Goal: Task Accomplishment & Management: Complete application form

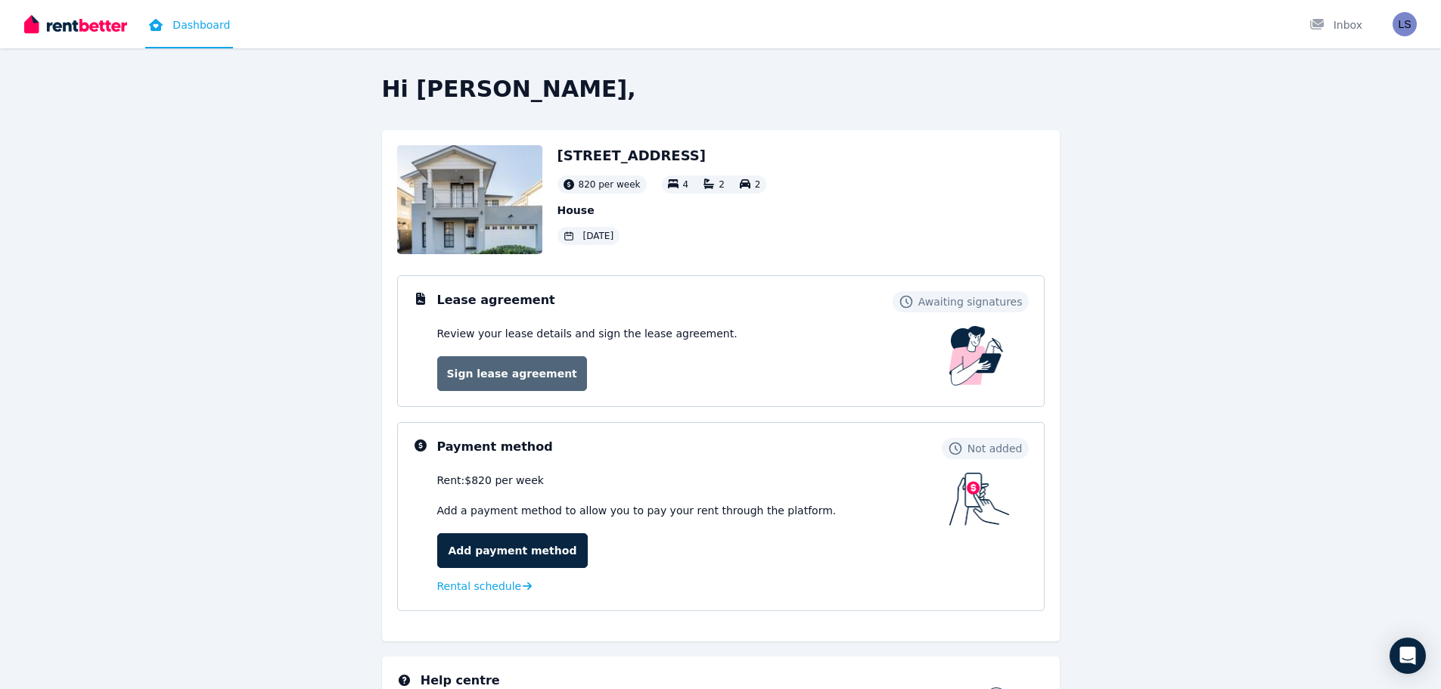
click at [548, 380] on link "Sign lease agreement" at bounding box center [512, 373] width 150 height 35
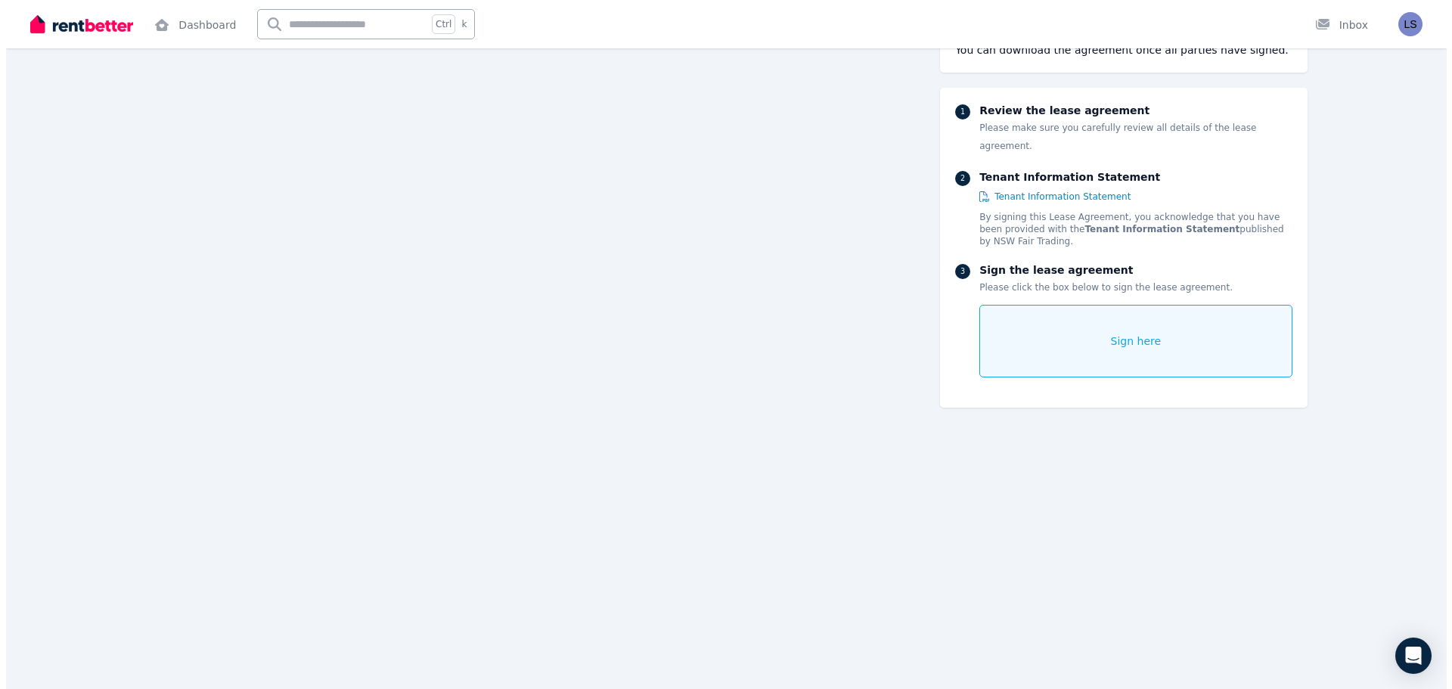
scroll to position [1210, 0]
click at [1126, 334] on span "Sign here" at bounding box center [1130, 341] width 51 height 15
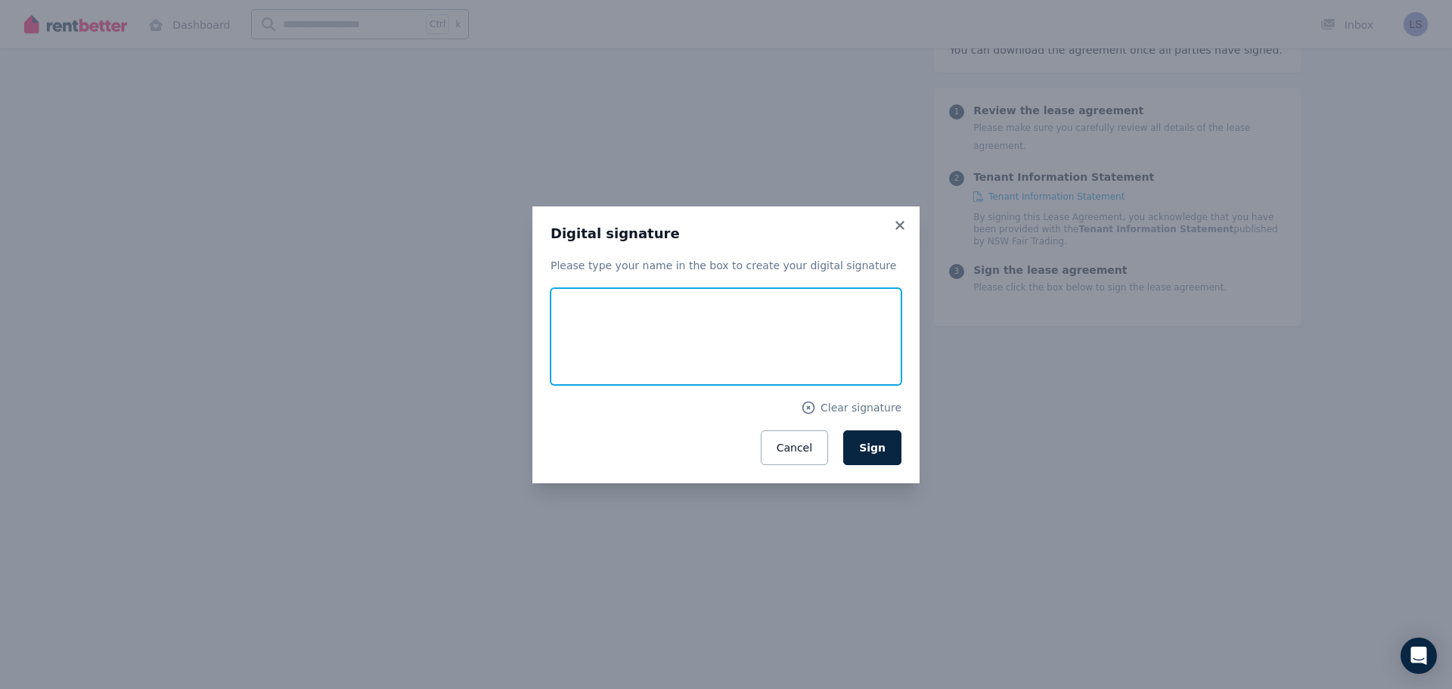
click at [662, 323] on input "text" at bounding box center [726, 336] width 351 height 97
type input "*"
type input "**********"
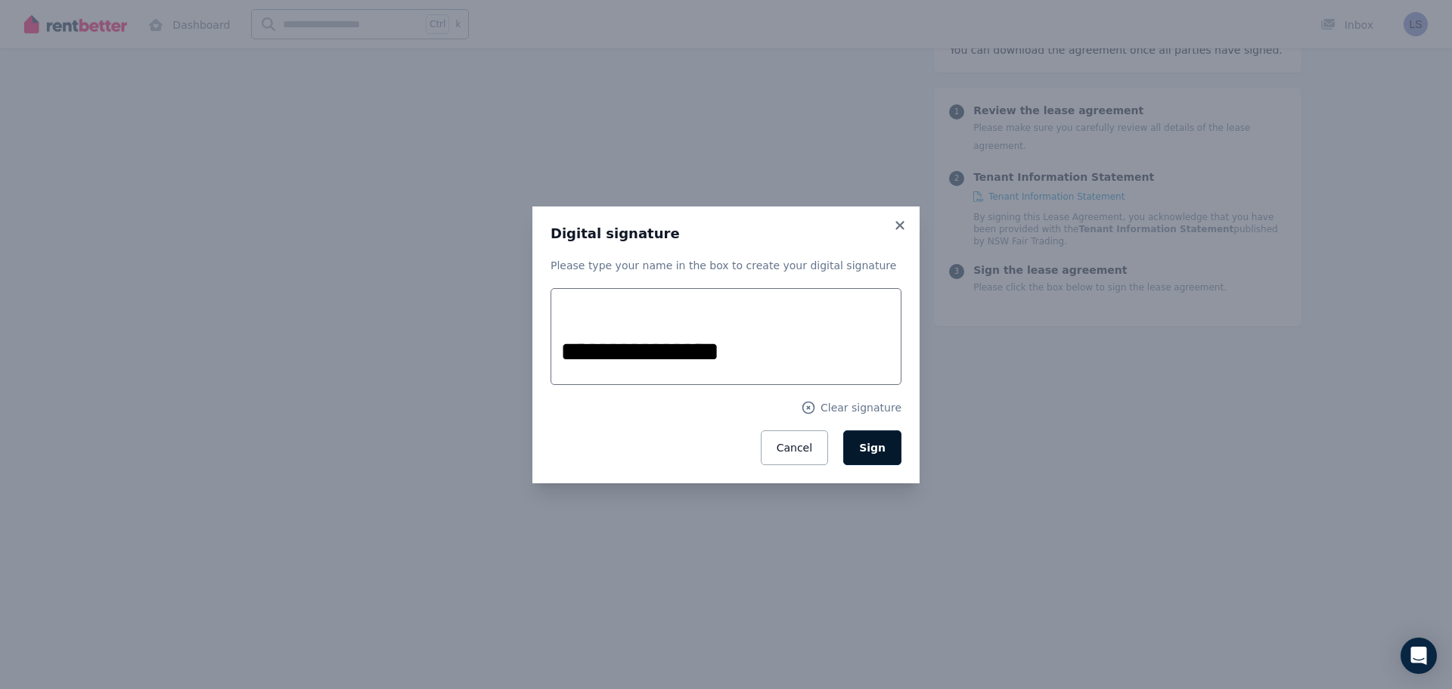
click at [873, 455] on button "Sign" at bounding box center [872, 447] width 58 height 35
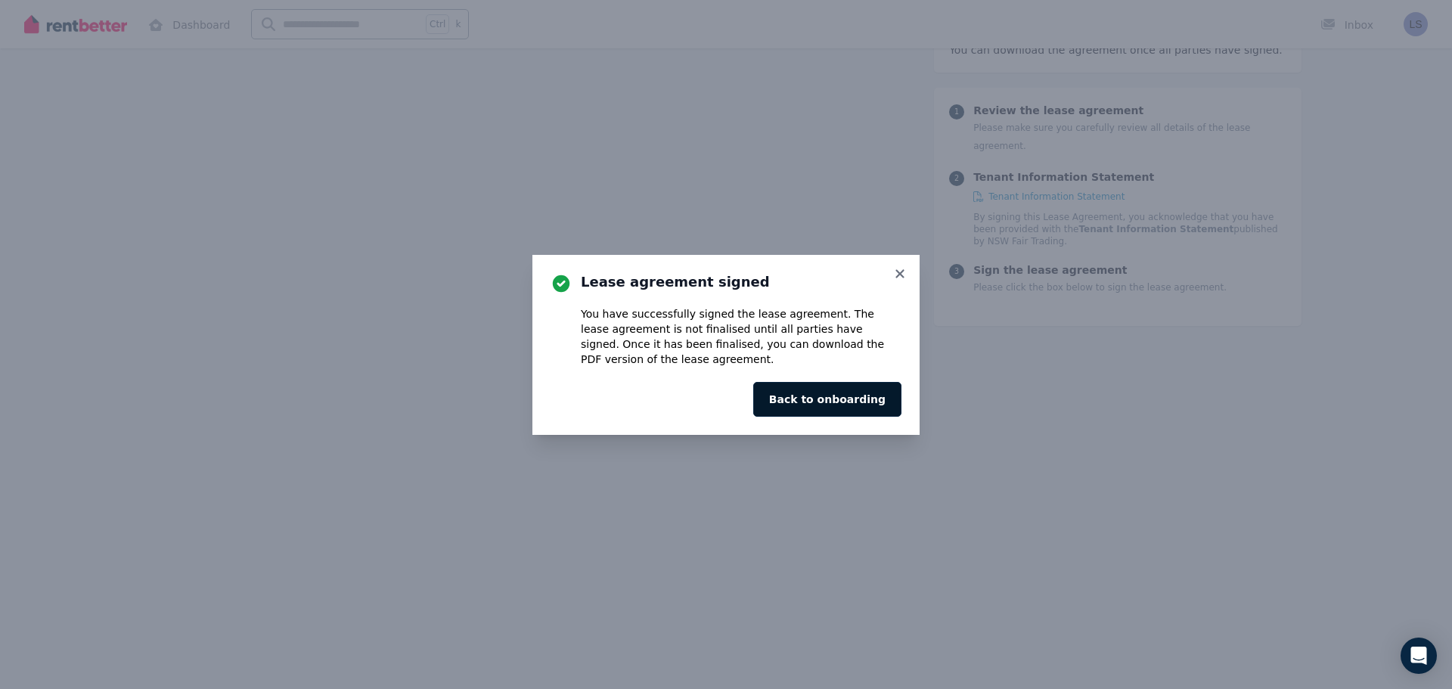
click at [828, 402] on button "Back to onboarding" at bounding box center [827, 399] width 148 height 35
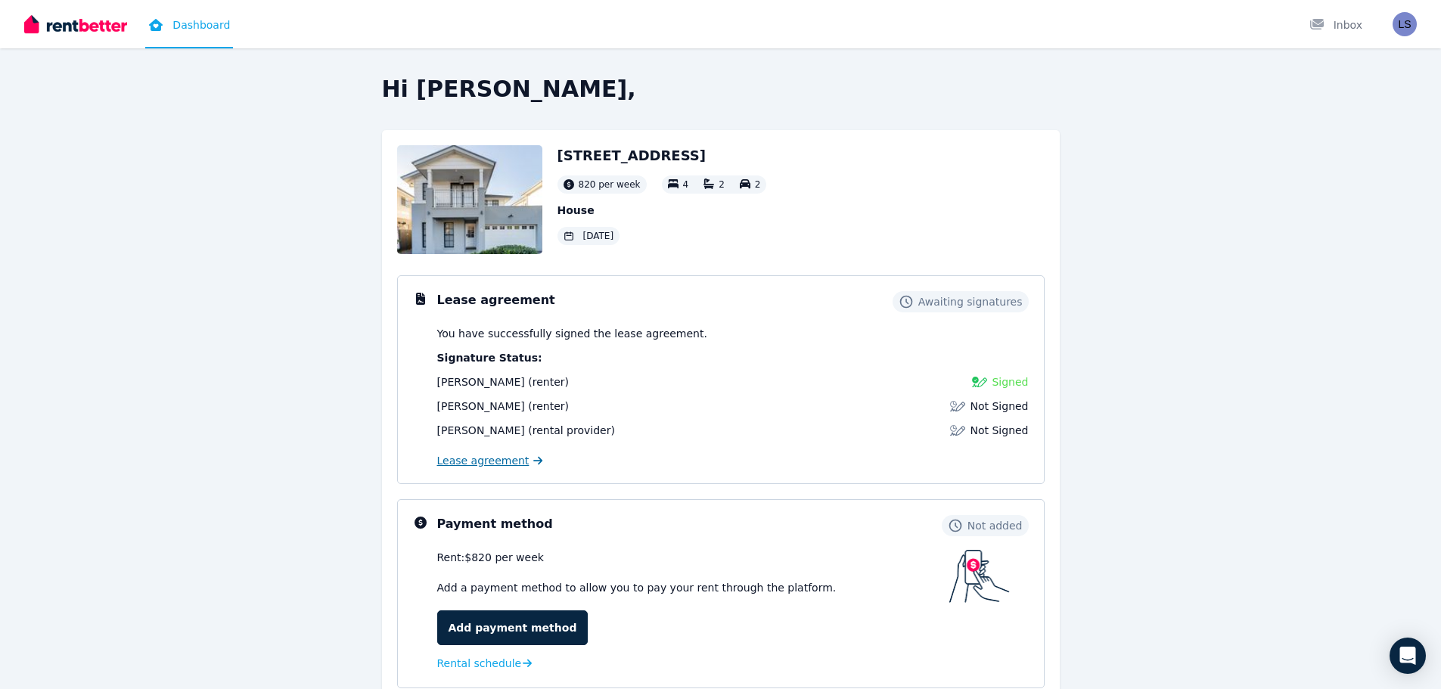
click at [519, 464] on link "Lease agreement" at bounding box center [490, 460] width 106 height 15
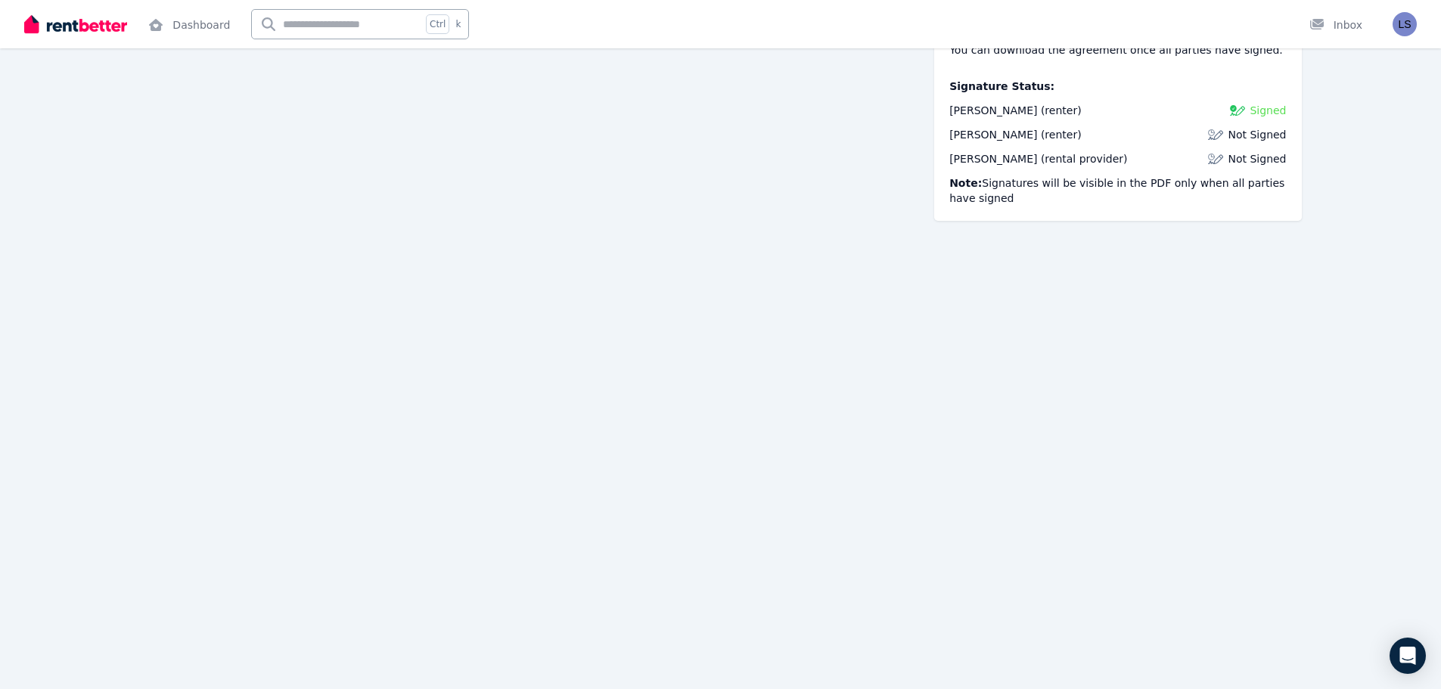
scroll to position [16341, 0]
click at [1246, 101] on div "Signature Status: Laura Sena (renter) Signed Tomas Rodrigues (renter) Not Signe…" at bounding box center [1117, 142] width 337 height 127
click at [1245, 109] on img at bounding box center [1237, 110] width 15 height 15
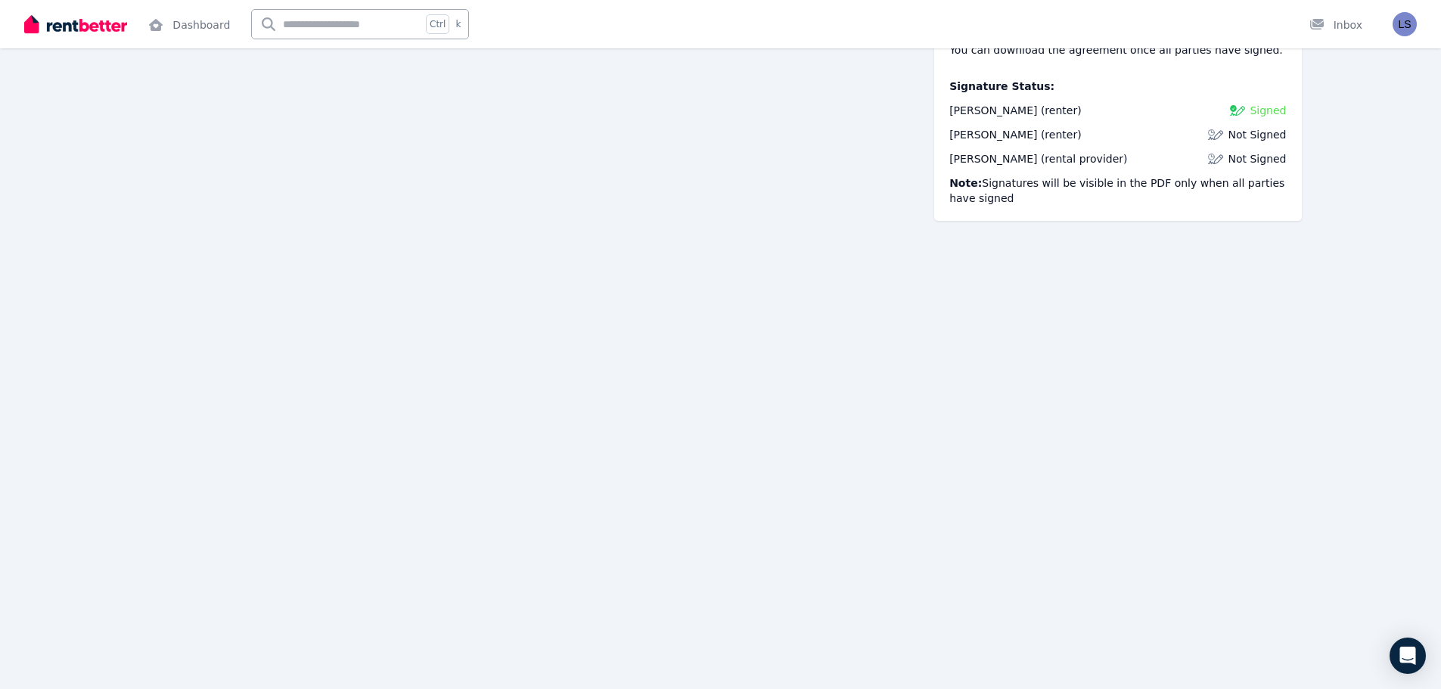
click at [1245, 109] on img at bounding box center [1237, 110] width 15 height 15
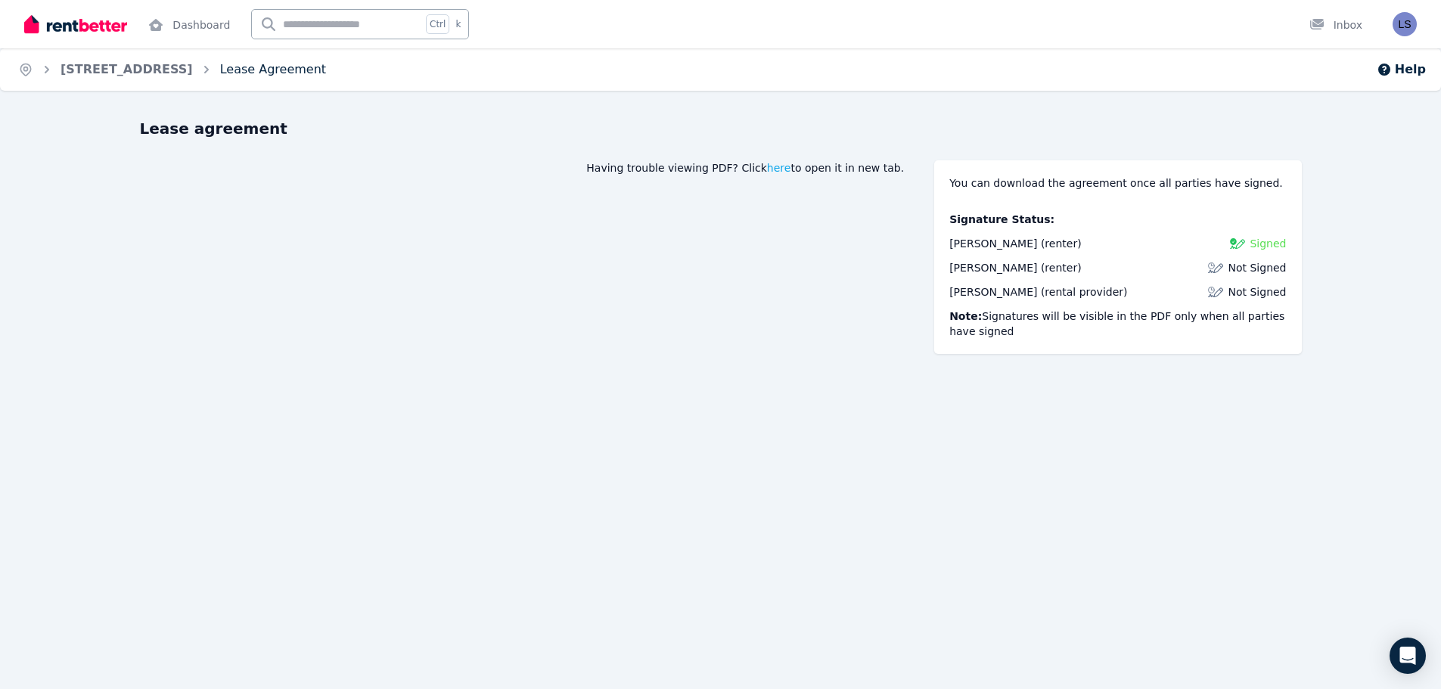
click at [230, 69] on link "Lease Agreement" at bounding box center [273, 69] width 106 height 14
click at [1409, 19] on img "button" at bounding box center [1404, 24] width 24 height 24
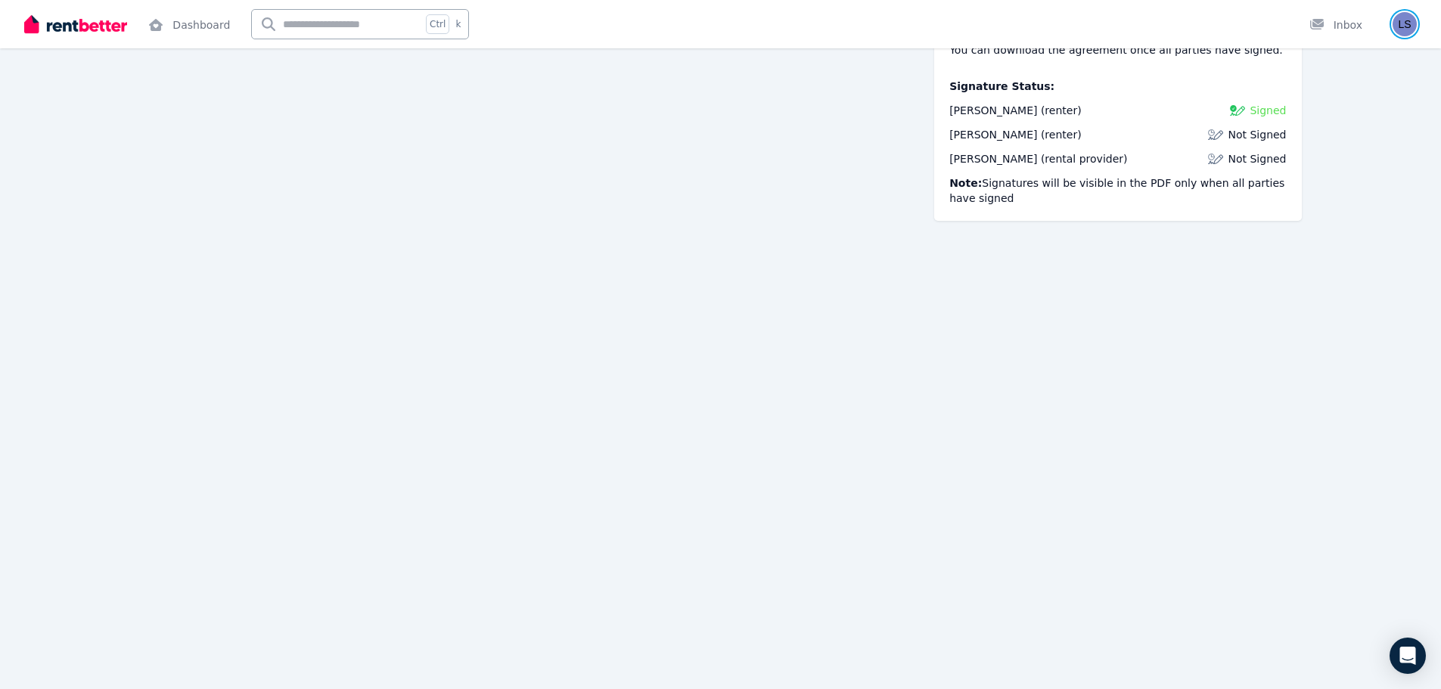
scroll to position [19272, 0]
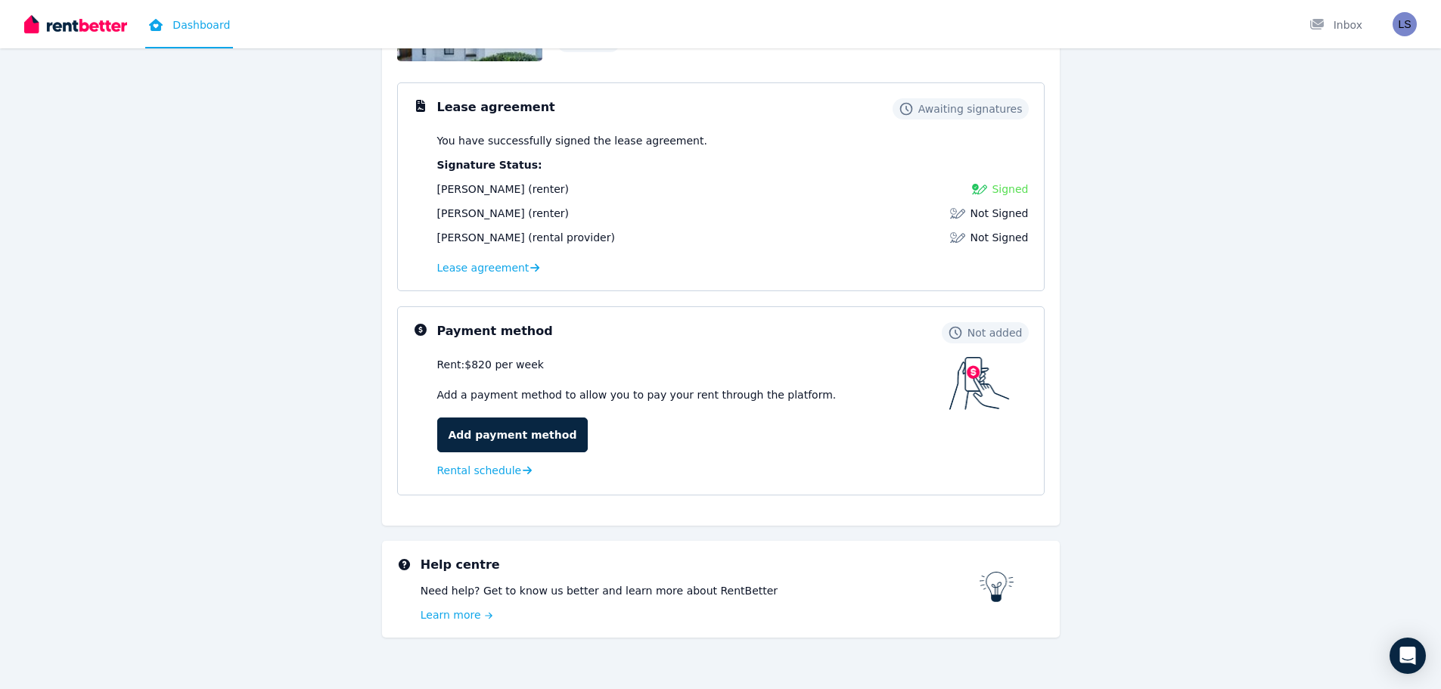
scroll to position [211, 0]
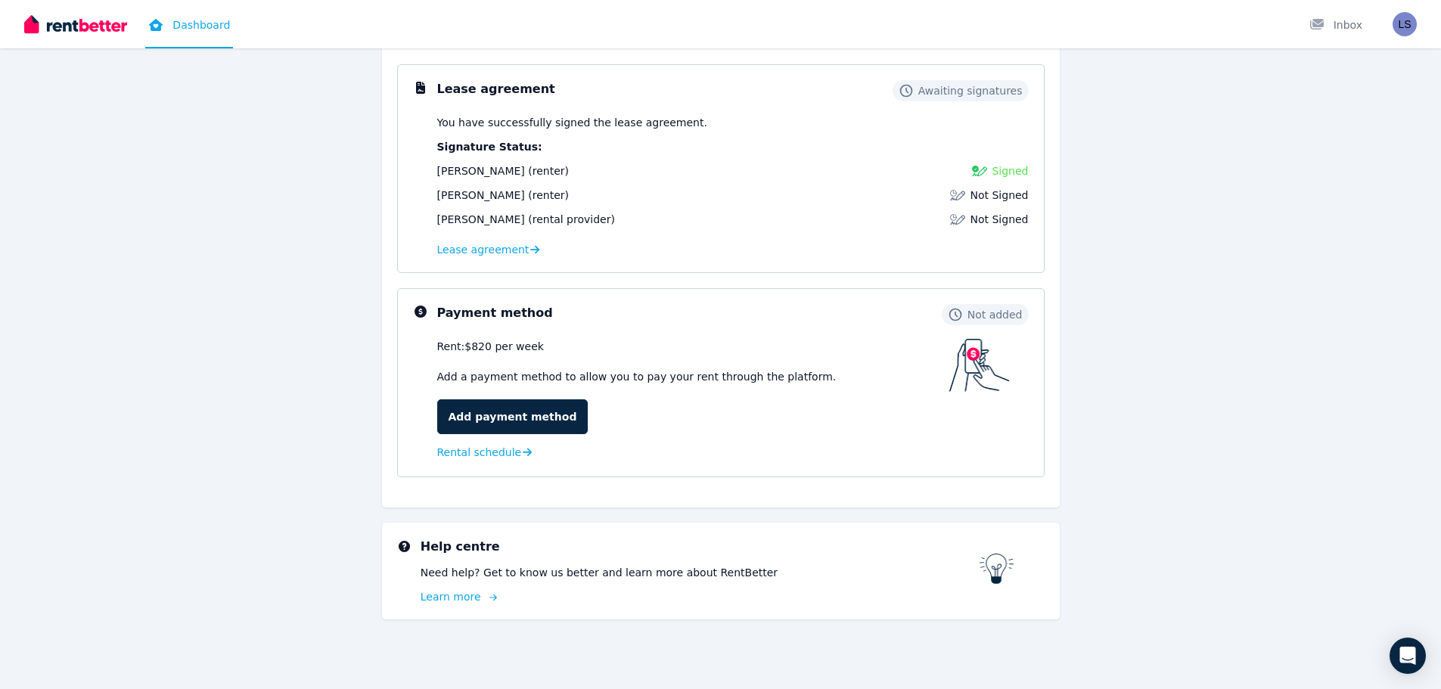
click at [458, 598] on link "Learn more" at bounding box center [699, 596] width 559 height 15
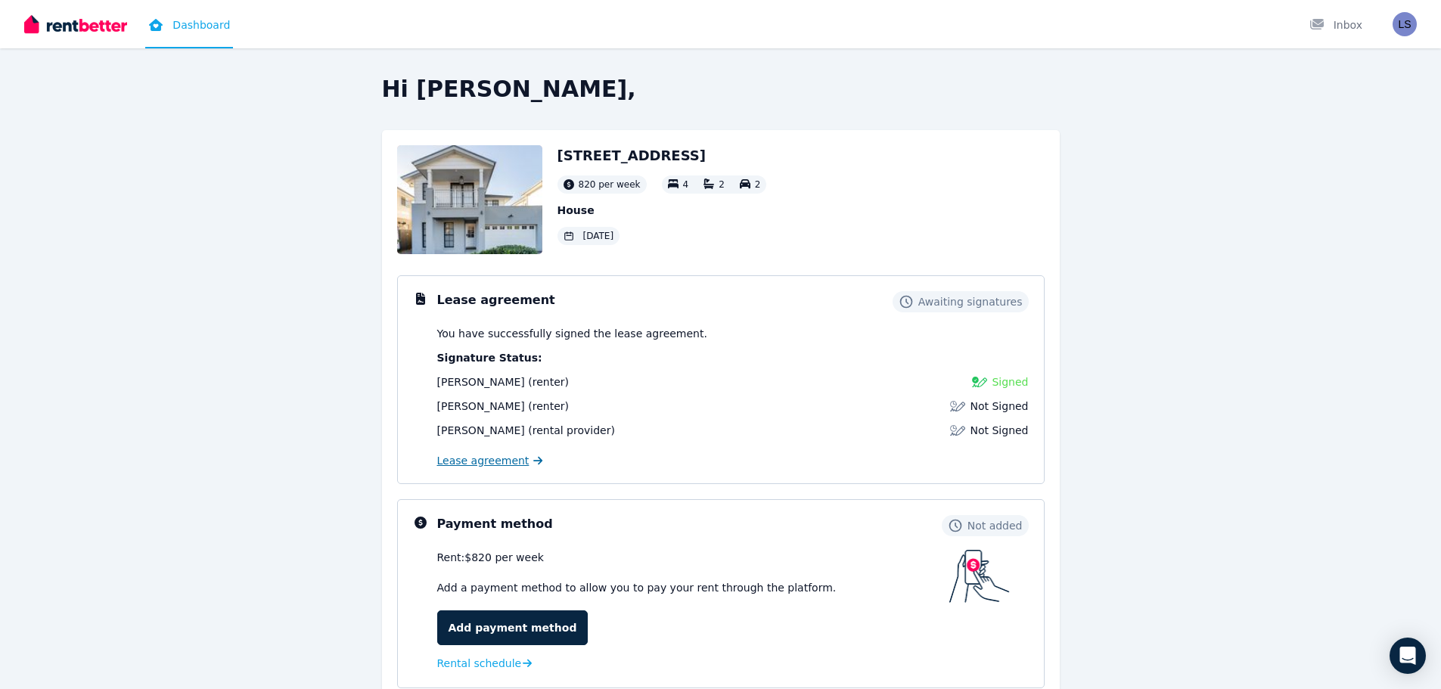
click at [482, 467] on span "Lease agreement" at bounding box center [483, 460] width 92 height 15
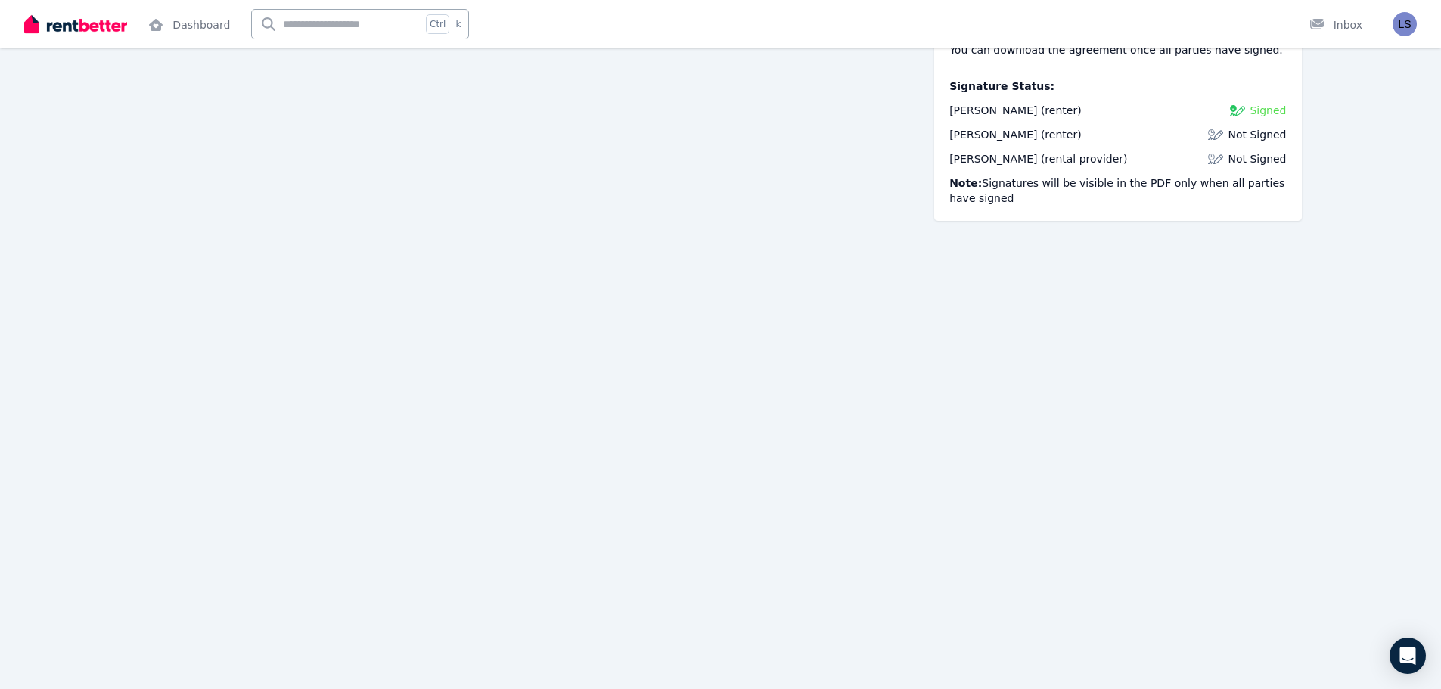
scroll to position [1773, 0]
click at [1237, 108] on img at bounding box center [1237, 110] width 15 height 15
click at [1271, 114] on span "Signed" at bounding box center [1267, 110] width 36 height 15
click at [1029, 111] on div "Laura Sena (renter)" at bounding box center [1015, 110] width 132 height 15
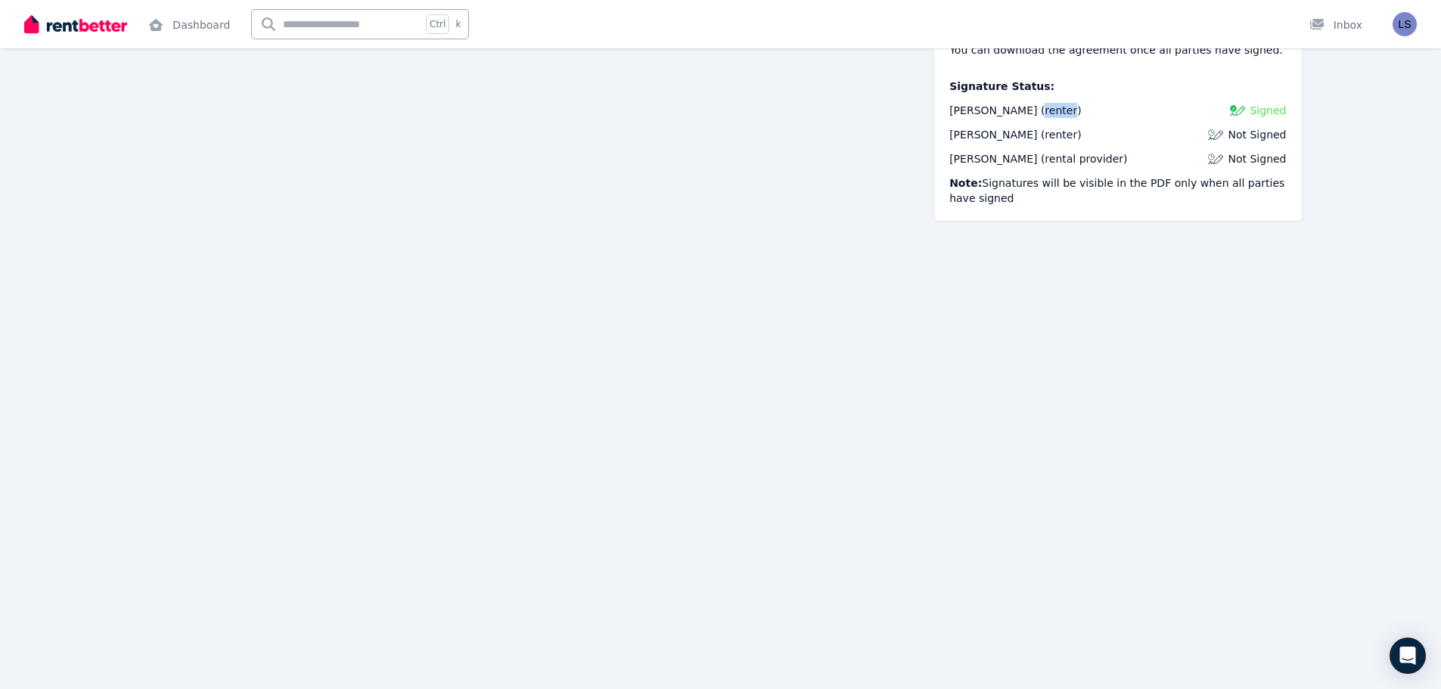
click at [1029, 111] on div "Laura Sena (renter)" at bounding box center [1015, 110] width 132 height 15
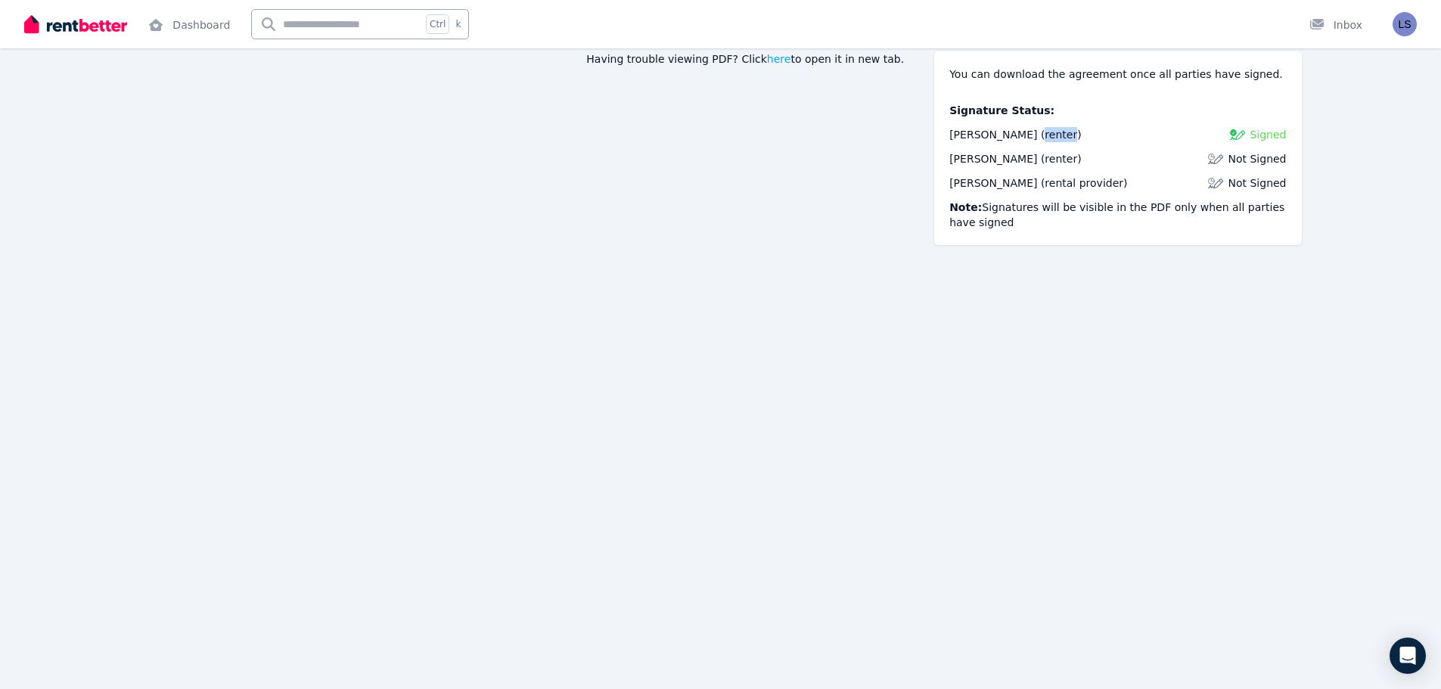
scroll to position [0, 0]
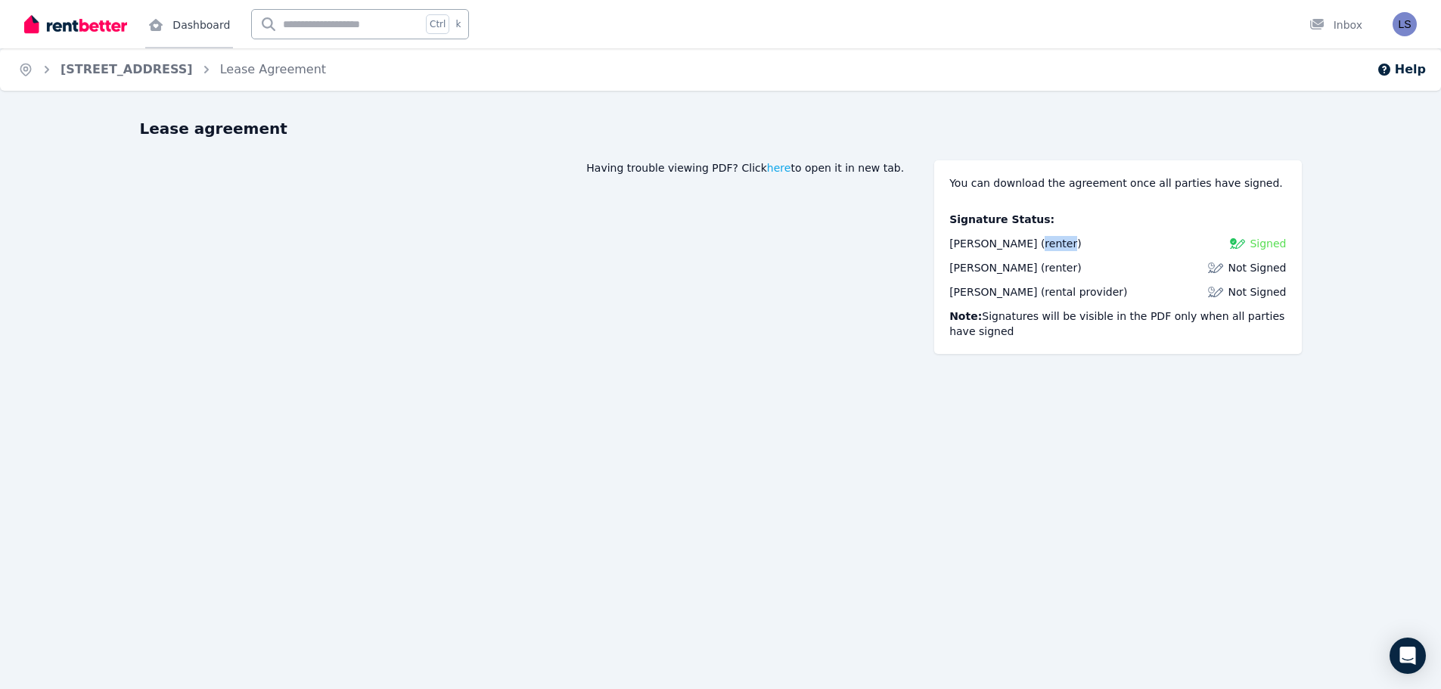
click at [188, 20] on link "Dashboard" at bounding box center [189, 24] width 88 height 48
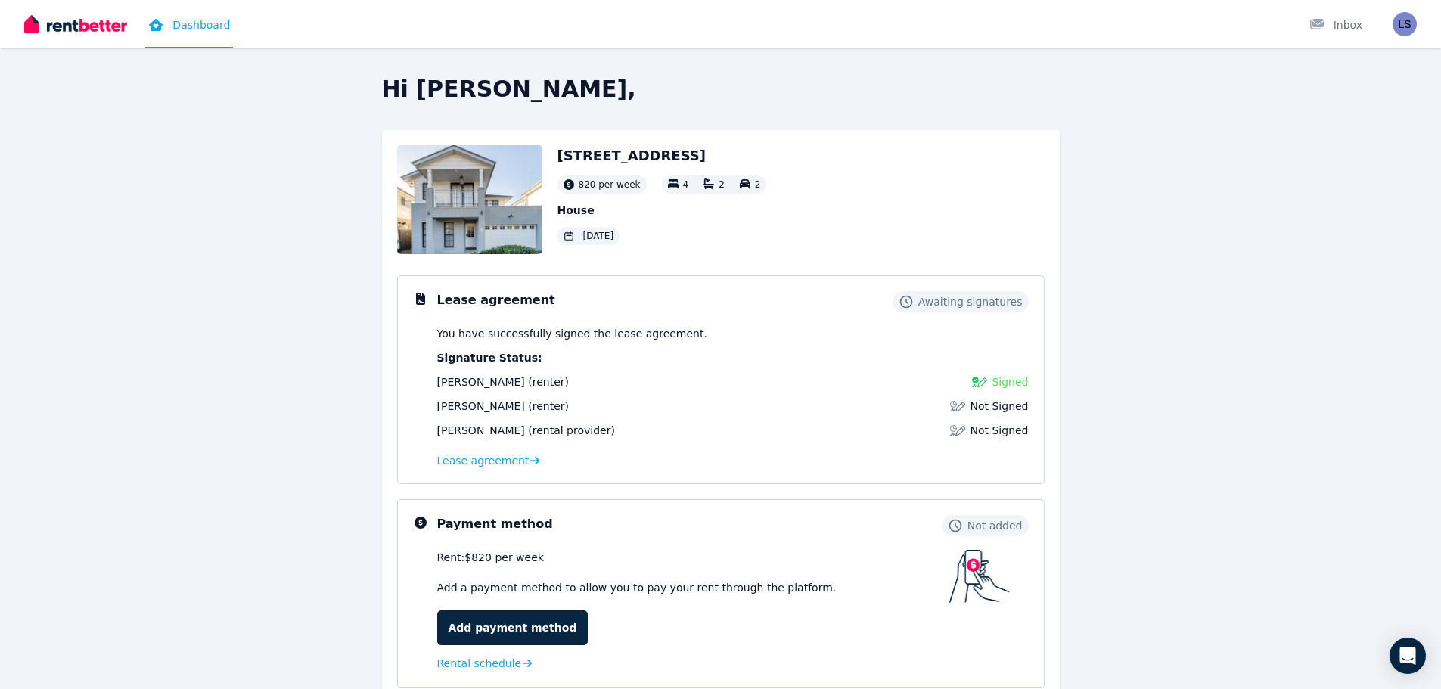
click at [708, 182] on div "2" at bounding box center [713, 184] width 21 height 12
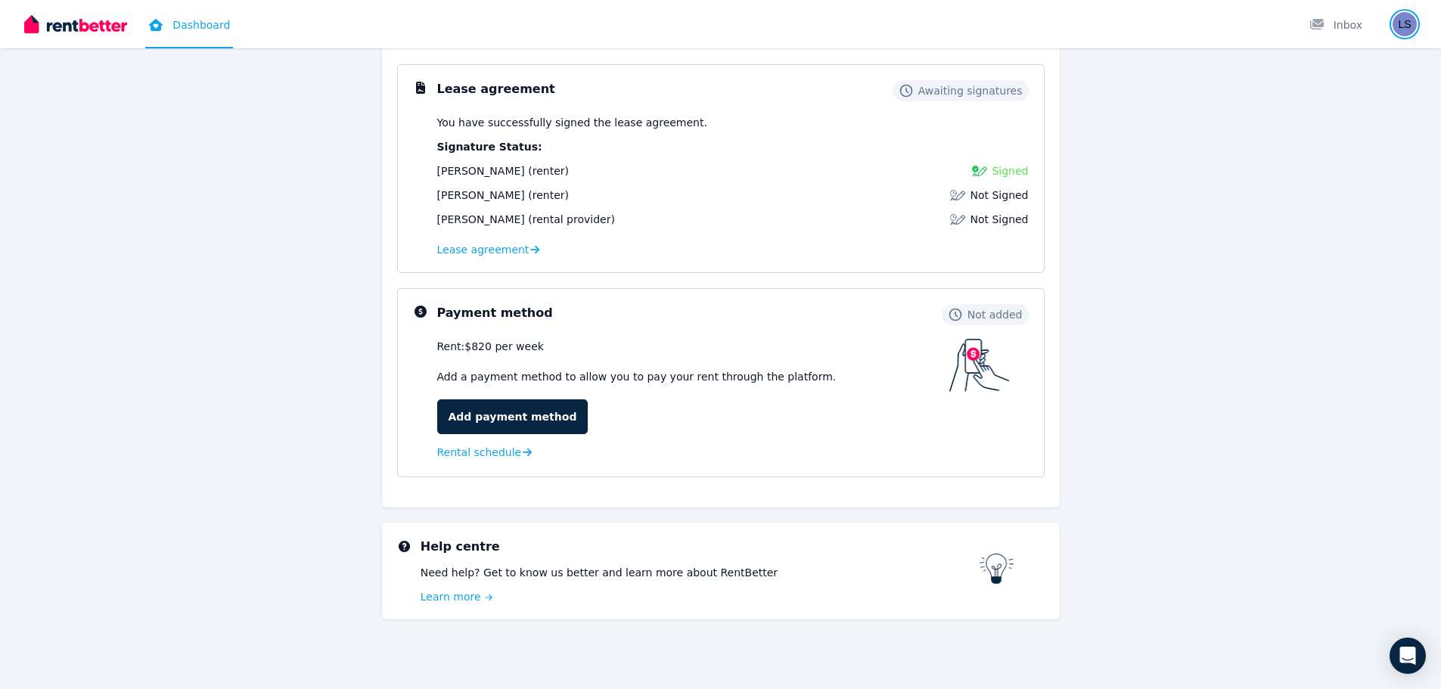
click at [1406, 27] on img "button" at bounding box center [1404, 24] width 24 height 24
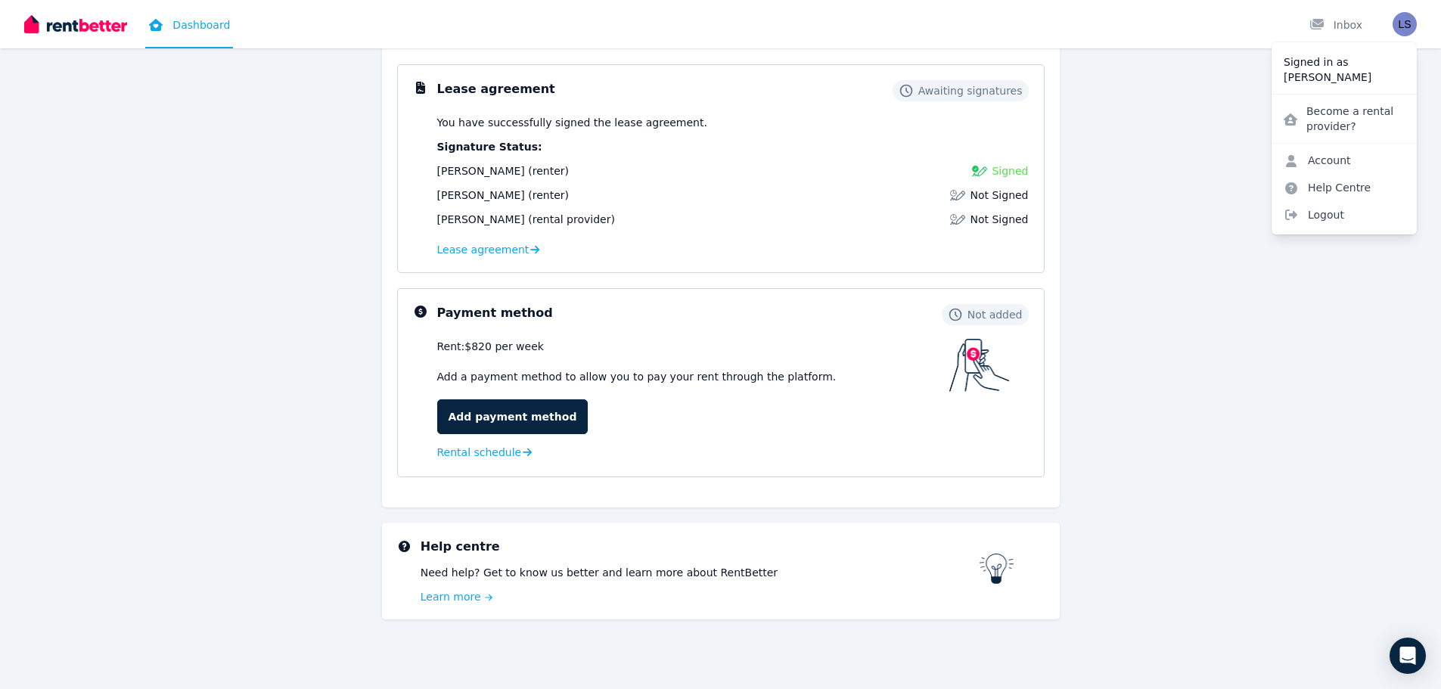
click at [1306, 73] on p "Laura Sena" at bounding box center [1343, 77] width 121 height 15
click at [1316, 68] on p "Signed in as" at bounding box center [1343, 61] width 121 height 15
click at [1317, 68] on p "Signed in as" at bounding box center [1343, 61] width 121 height 15
click at [1342, 220] on span "Logout" at bounding box center [1343, 214] width 145 height 27
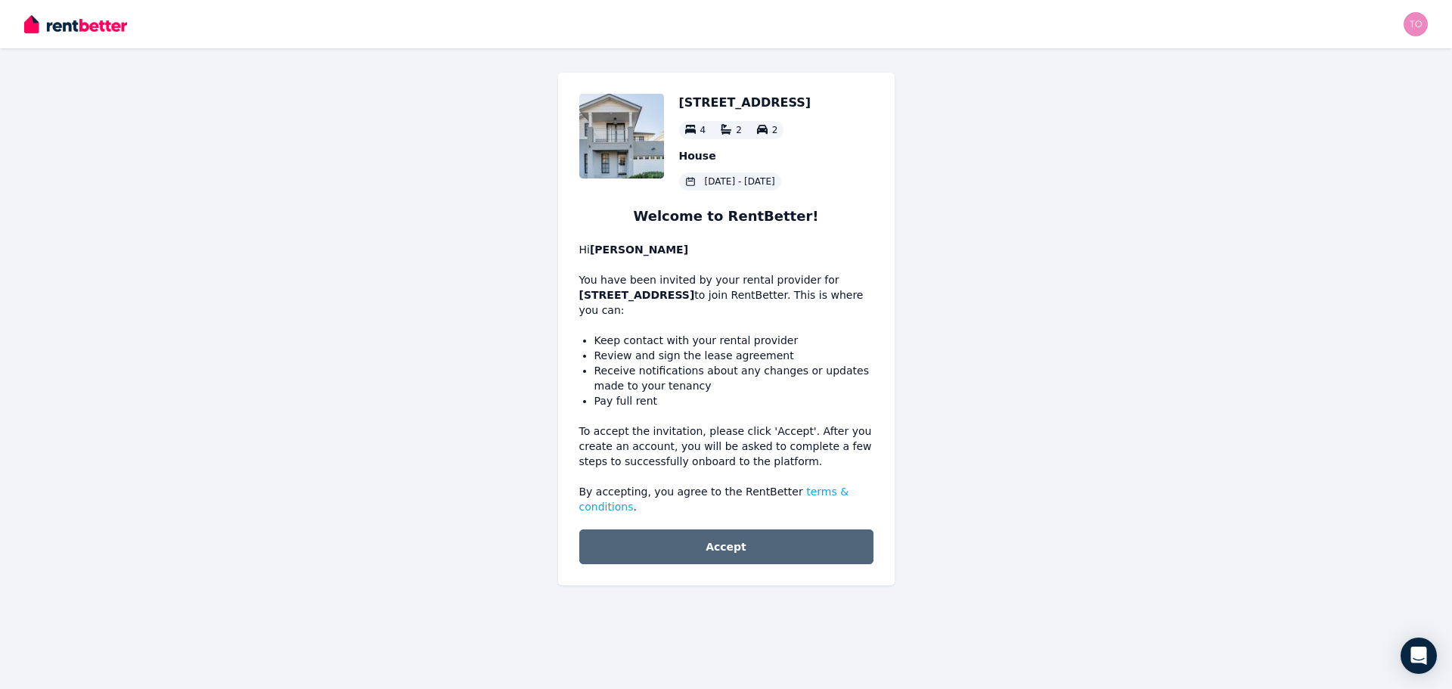
click at [715, 538] on button "Accept" at bounding box center [726, 546] width 294 height 35
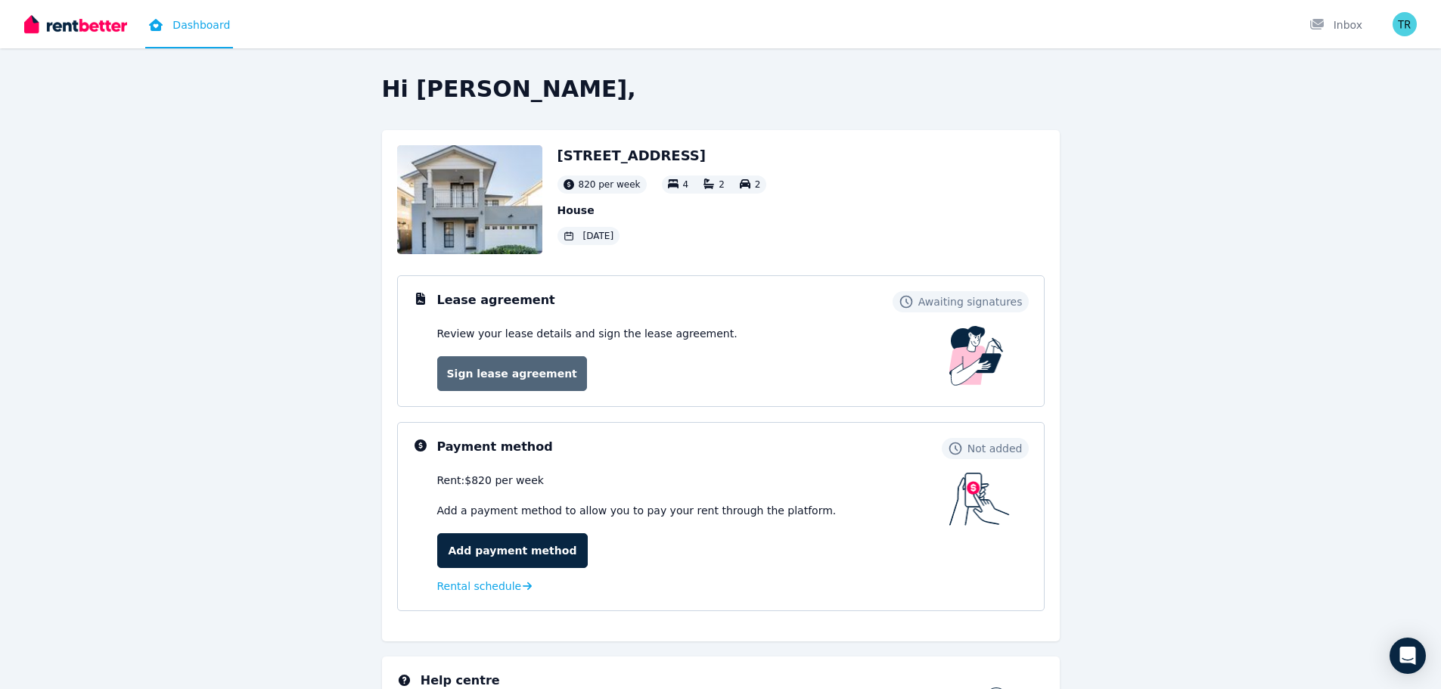
click at [546, 382] on link "Sign lease agreement" at bounding box center [512, 373] width 150 height 35
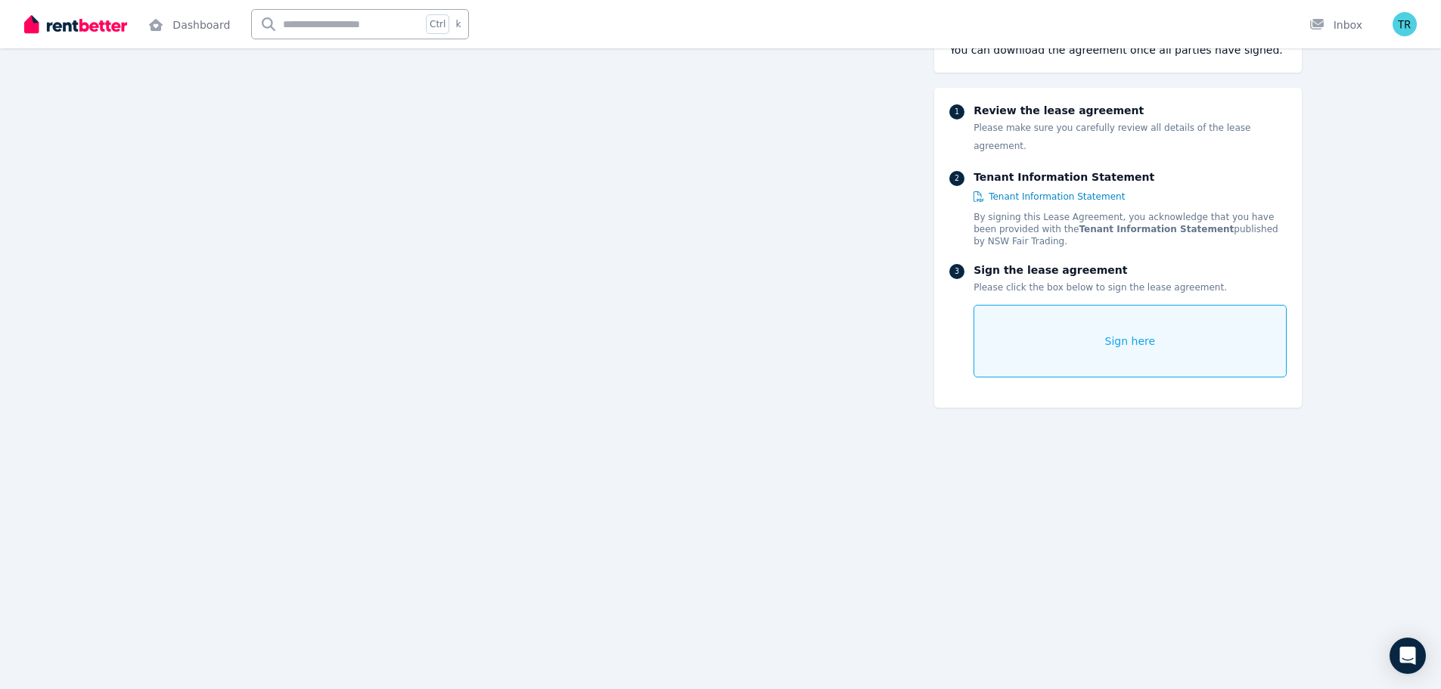
scroll to position [185, 0]
click at [1398, 18] on img "button" at bounding box center [1404, 24] width 24 height 24
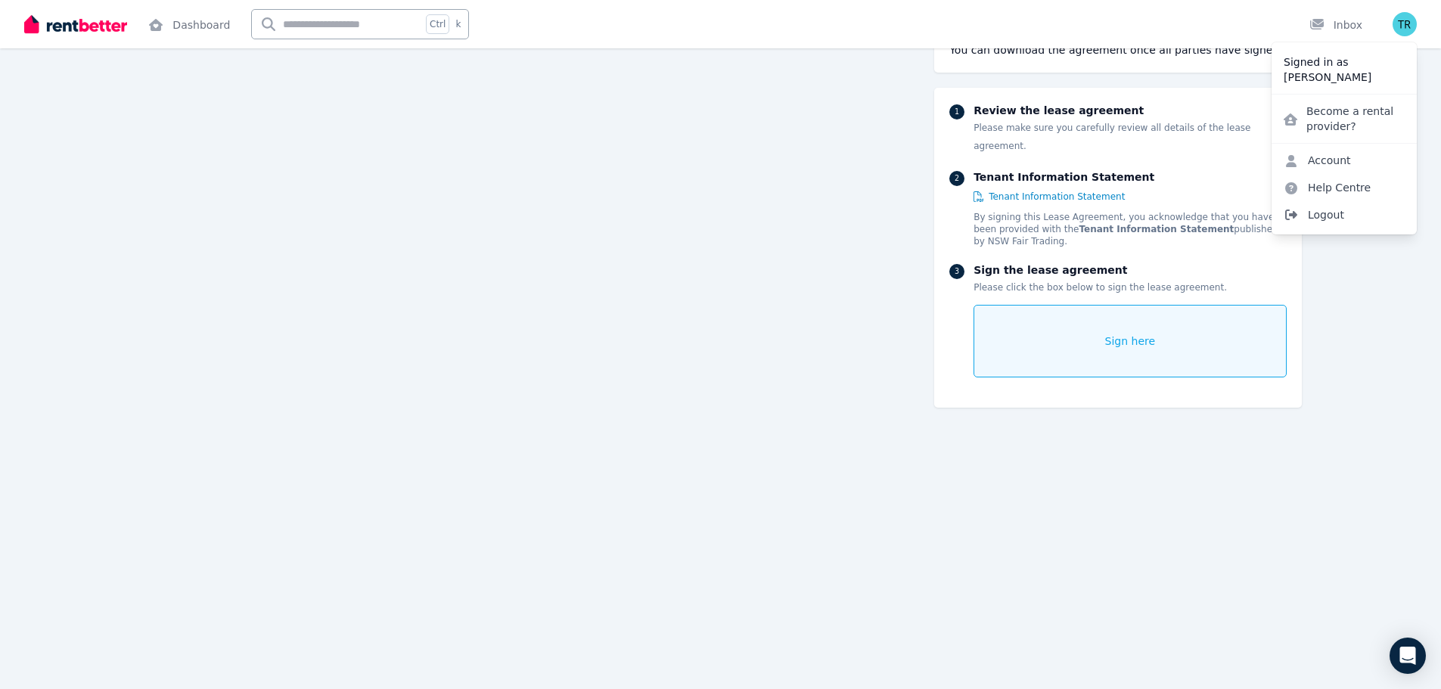
click at [1327, 216] on span "Logout" at bounding box center [1343, 214] width 145 height 27
